Goal: Transaction & Acquisition: Register for event/course

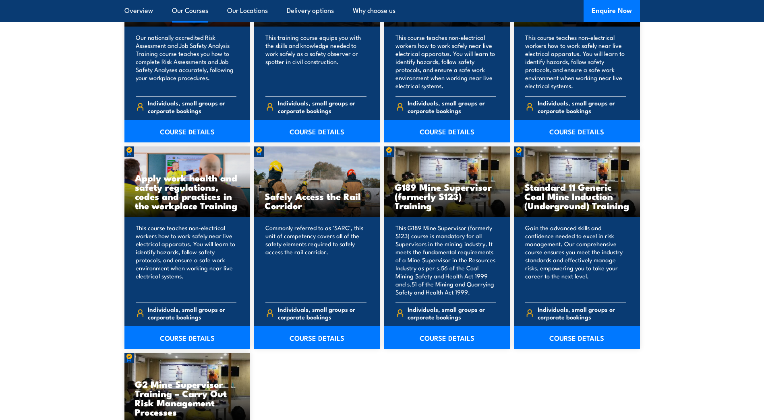
scroll to position [1168, 0]
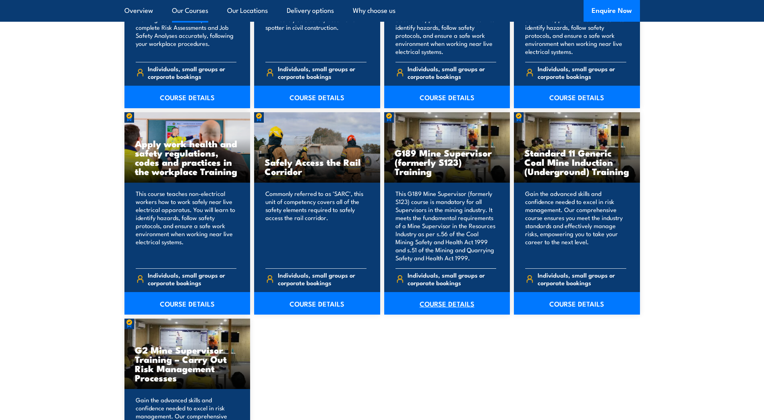
click at [445, 302] on link "COURSE DETAILS" at bounding box center [447, 303] width 126 height 23
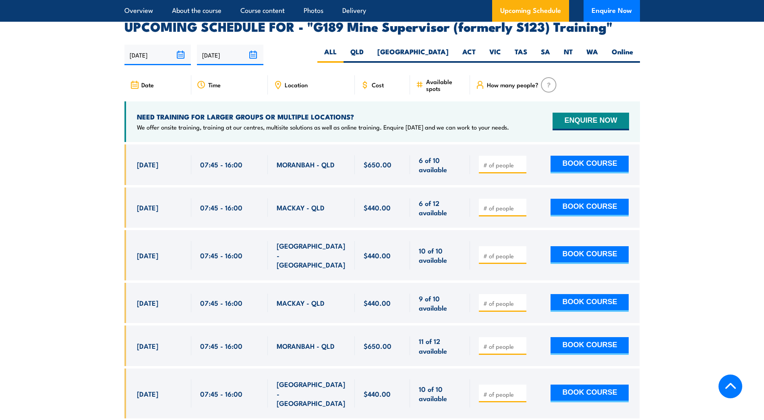
scroll to position [1369, 0]
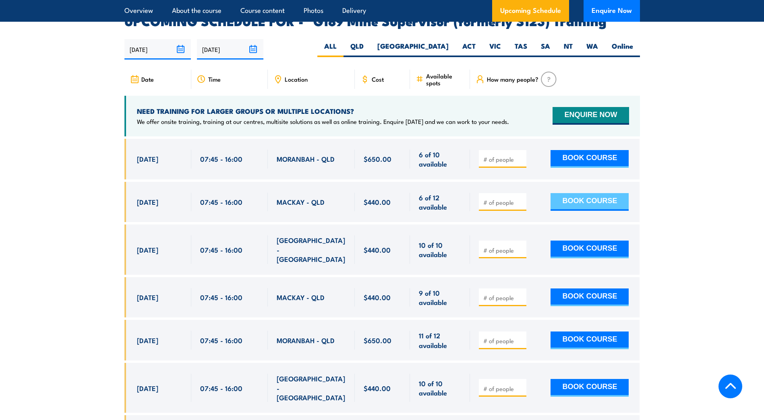
drag, startPoint x: 136, startPoint y: 191, endPoint x: 603, endPoint y: 196, distance: 466.8
click at [603, 196] on div "26 Aug, 2025, 07:45 - 07:45" at bounding box center [382, 202] width 516 height 41
click at [168, 203] on div "26 Aug, 2025, 07:45 - 07:45" at bounding box center [157, 202] width 67 height 41
click at [151, 198] on div "26 Aug, 2025" at bounding box center [160, 202] width 46 height 19
click at [174, 203] on div "26 Aug, 2025, 07:45 - 07:45" at bounding box center [157, 202] width 67 height 41
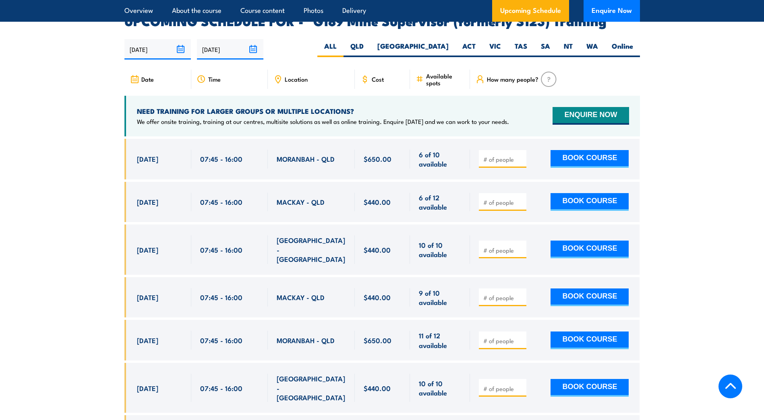
click at [178, 203] on div "26 Aug, 2025, 07:45 - 07:45" at bounding box center [157, 202] width 67 height 41
click at [192, 204] on div "07:45 - 16:00" at bounding box center [229, 202] width 77 height 41
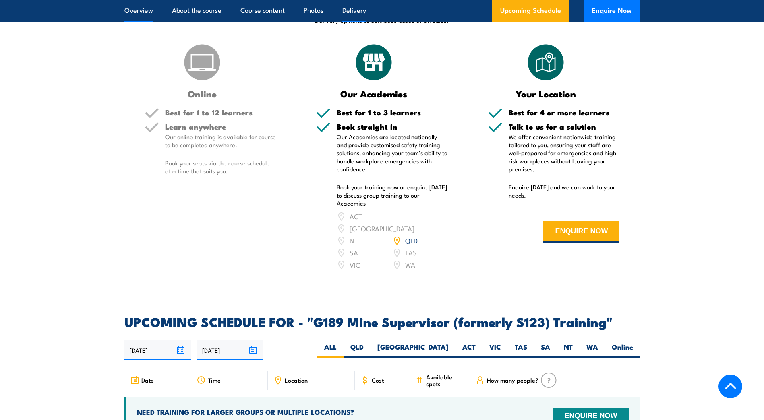
scroll to position [967, 0]
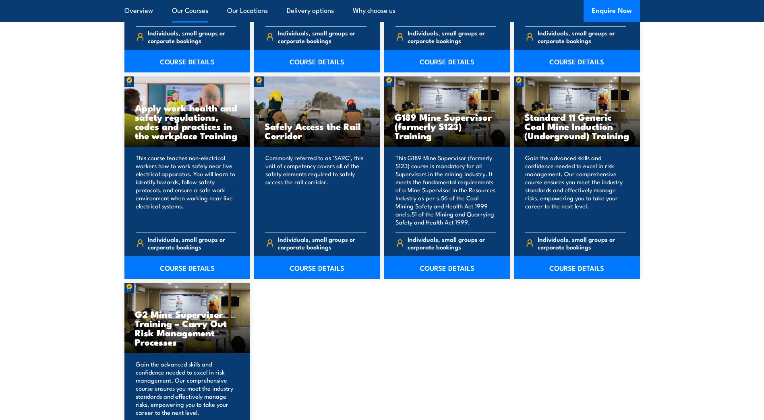
scroll to position [1249, 0]
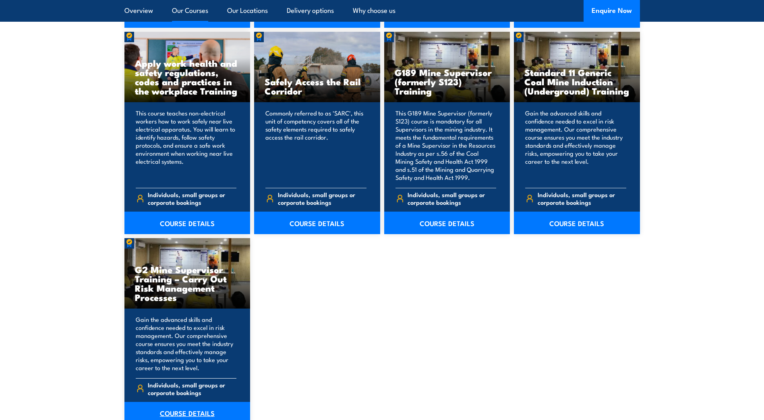
click at [186, 412] on link "COURSE DETAILS" at bounding box center [187, 413] width 126 height 23
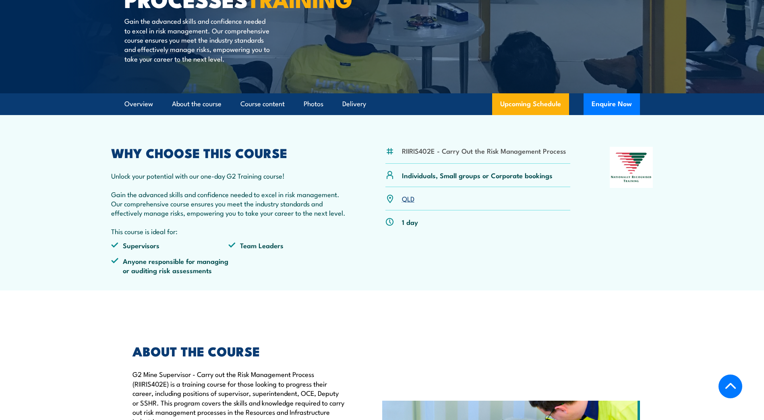
scroll to position [201, 0]
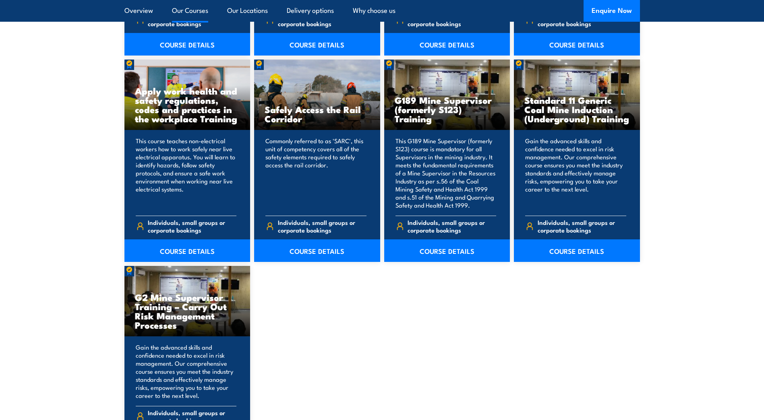
scroll to position [1128, 0]
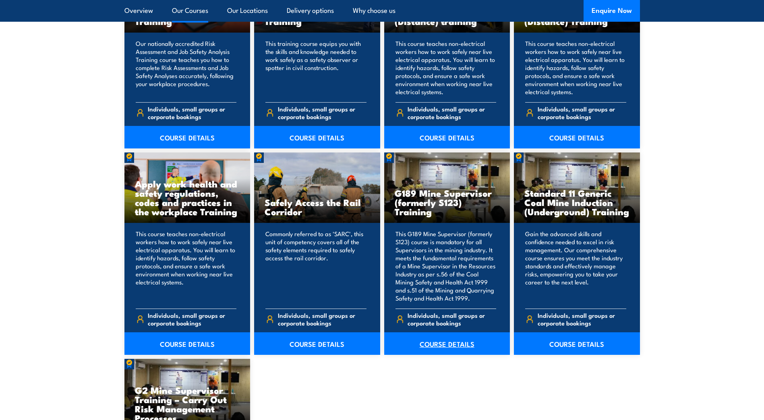
click at [448, 342] on link "COURSE DETAILS" at bounding box center [447, 344] width 126 height 23
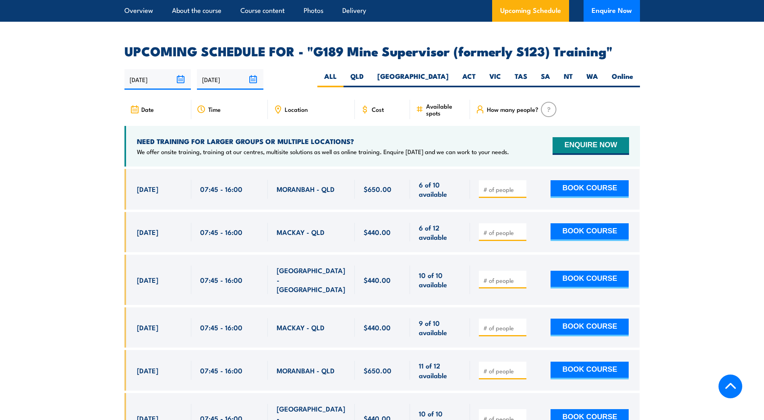
scroll to position [1410, 0]
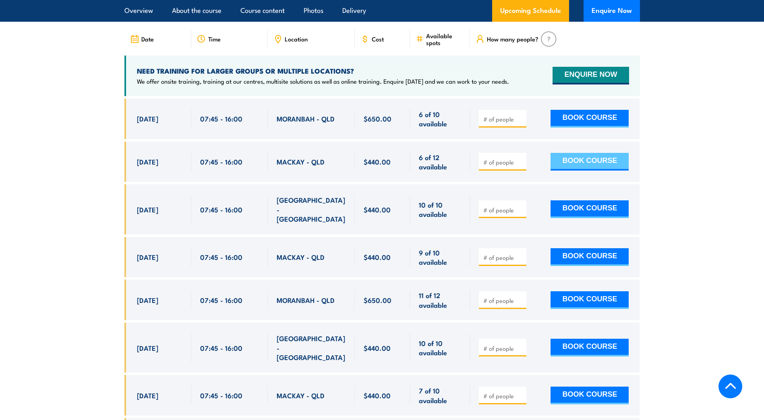
click at [578, 153] on button "BOOK COURSE" at bounding box center [590, 162] width 78 height 18
click at [493, 157] on span at bounding box center [503, 161] width 42 height 9
drag, startPoint x: 500, startPoint y: 146, endPoint x: 496, endPoint y: 151, distance: 5.7
click at [499, 158] on input "number" at bounding box center [503, 162] width 40 height 8
drag, startPoint x: 519, startPoint y: 147, endPoint x: 534, endPoint y: 149, distance: 15.0
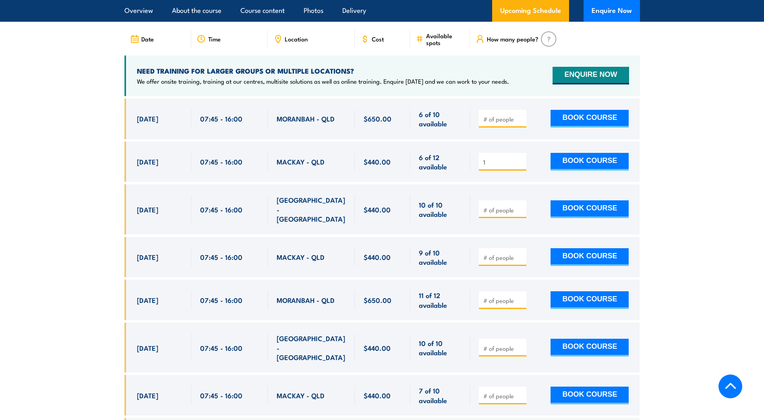
type input "1"
click at [519, 158] on input "1" at bounding box center [503, 162] width 40 height 8
click at [587, 153] on button "BOOK COURSE" at bounding box center [590, 162] width 78 height 18
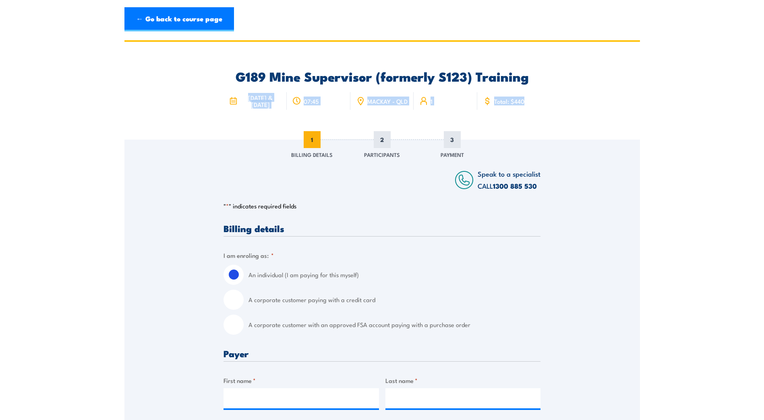
drag, startPoint x: 240, startPoint y: 99, endPoint x: 536, endPoint y: 106, distance: 295.7
click at [536, 106] on div "[DATE] & [DATE] 07:45 MACKAY - QLD 1 Total: $440" at bounding box center [382, 100] width 317 height 33
